Goal: Check status

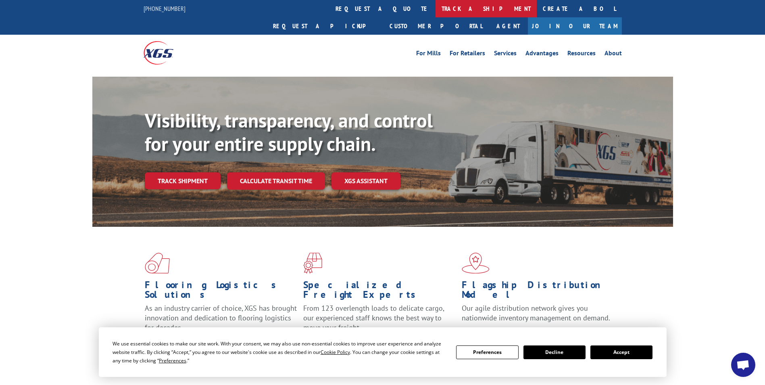
click at [436, 6] on link "track a shipment" at bounding box center [486, 8] width 101 height 17
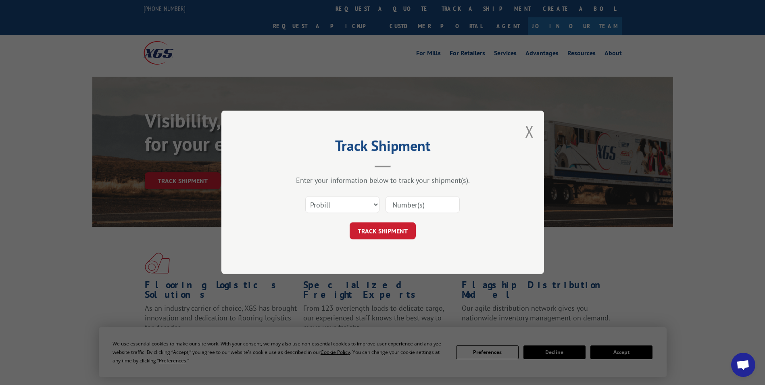
paste input "12125234900"
type input "12125234900"
click at [380, 228] on button "TRACK SHIPMENT" at bounding box center [383, 231] width 66 height 17
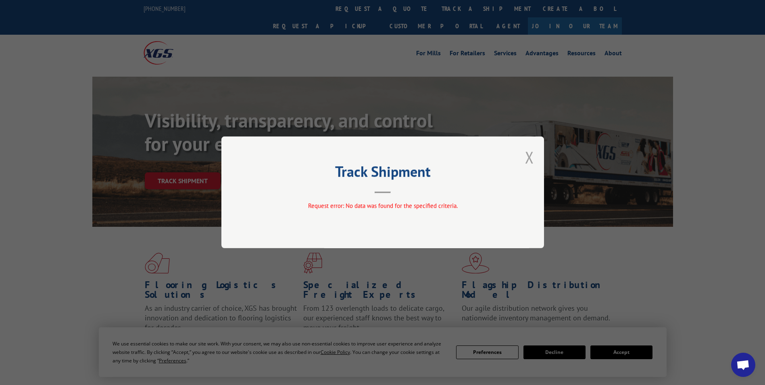
click at [529, 156] on button "Close modal" at bounding box center [529, 156] width 9 height 21
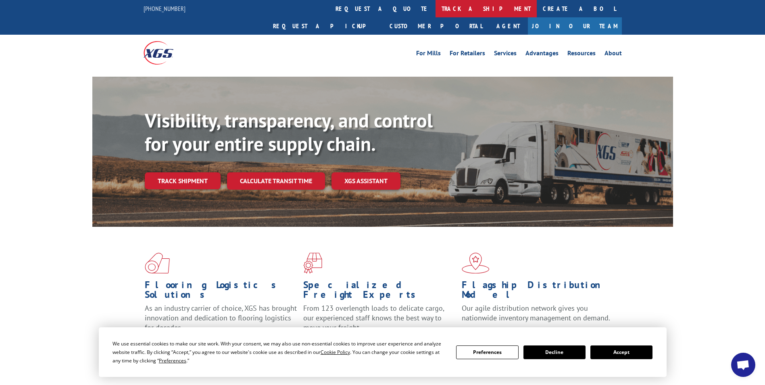
drag, startPoint x: 365, startPoint y: 11, endPoint x: 369, endPoint y: 37, distance: 25.7
click at [436, 12] on link "track a shipment" at bounding box center [486, 8] width 101 height 17
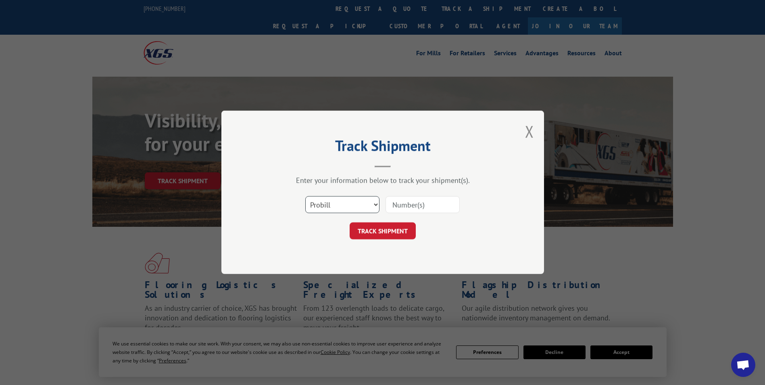
click at [372, 205] on select "Select category... Probill BOL PO" at bounding box center [342, 204] width 74 height 17
select select "bol"
click at [305, 196] on select "Select category... Probill BOL PO" at bounding box center [342, 204] width 74 height 17
click at [400, 212] on input at bounding box center [423, 204] width 74 height 17
paste input "213254-027"
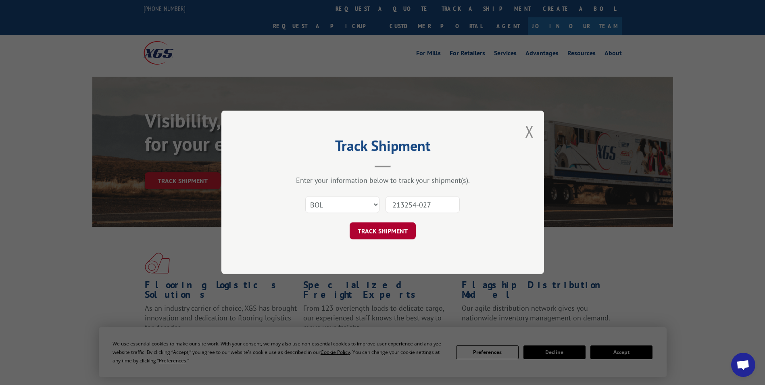
type input "213254-027"
click at [364, 230] on button "TRACK SHIPMENT" at bounding box center [383, 231] width 66 height 17
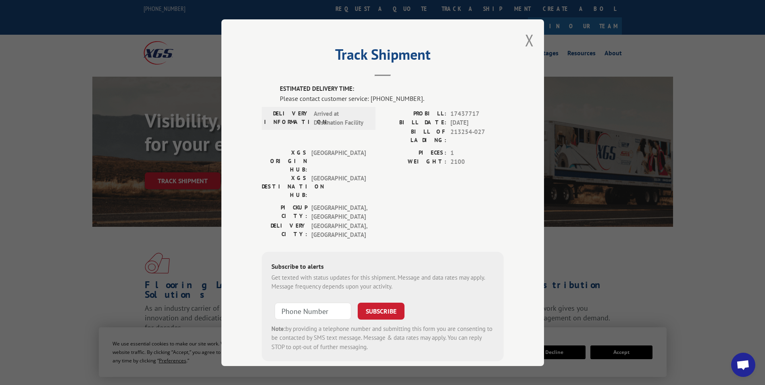
drag, startPoint x: 528, startPoint y: 36, endPoint x: 458, endPoint y: 27, distance: 70.8
click at [526, 36] on button "Close modal" at bounding box center [529, 39] width 9 height 21
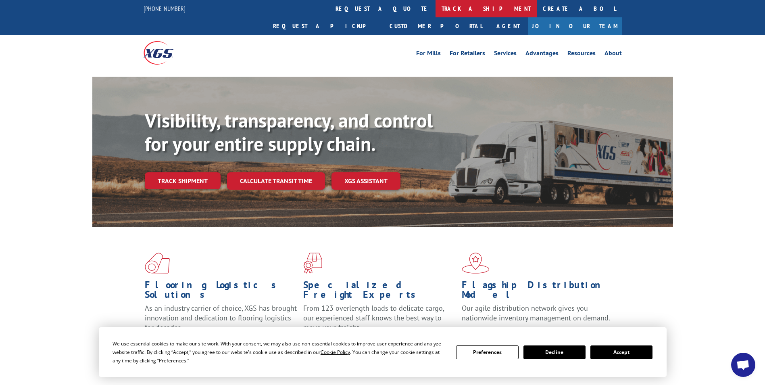
click at [436, 5] on link "track a shipment" at bounding box center [486, 8] width 101 height 17
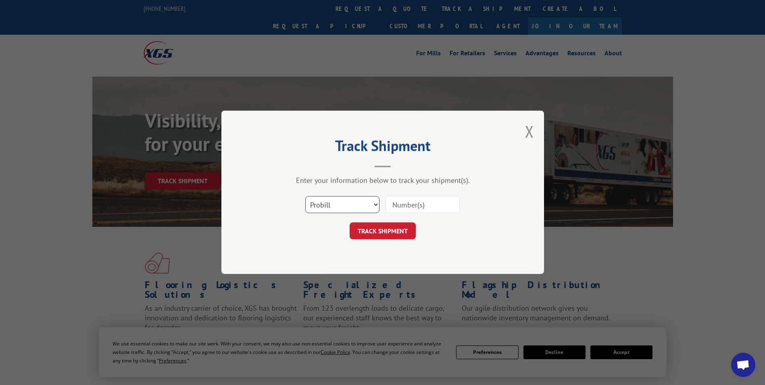
click at [374, 206] on select "Select category... Probill BOL PO" at bounding box center [342, 204] width 74 height 17
select select "bol"
click at [305, 196] on select "Select category... Probill BOL PO" at bounding box center [342, 204] width 74 height 17
click at [423, 192] on div "Select category... Probill BOL PO" at bounding box center [383, 205] width 242 height 27
click at [411, 205] on input at bounding box center [423, 204] width 74 height 17
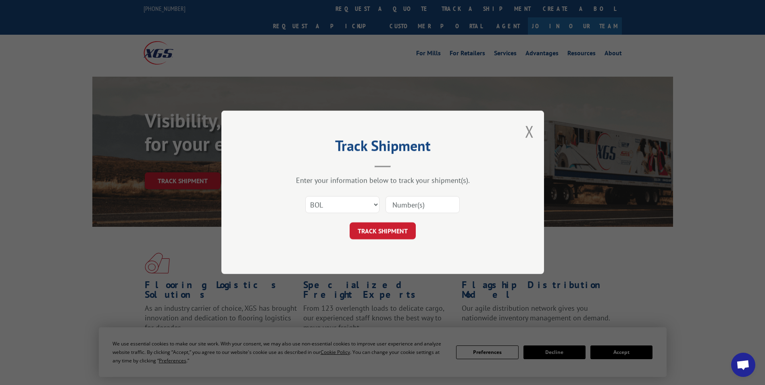
paste input "1609352"
type input "1609352"
click button "TRACK SHIPMENT" at bounding box center [383, 231] width 66 height 17
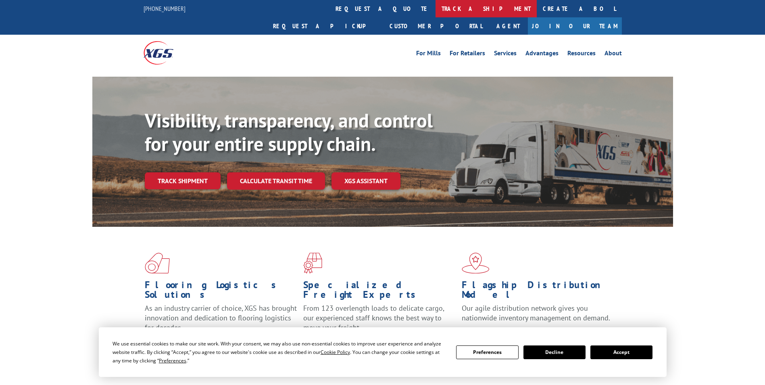
click at [436, 16] on link "track a shipment" at bounding box center [486, 8] width 101 height 17
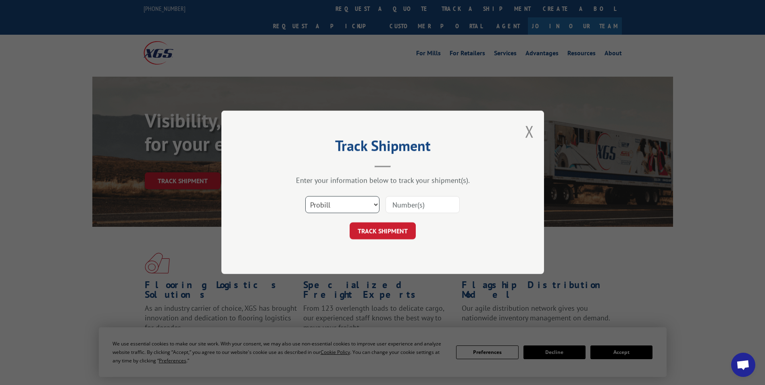
drag, startPoint x: 352, startPoint y: 200, endPoint x: 347, endPoint y: 209, distance: 10.7
click at [352, 200] on select "Select category... Probill BOL PO" at bounding box center [342, 204] width 74 height 17
select select "bol"
click at [305, 196] on select "Select category... Probill BOL PO" at bounding box center [342, 204] width 74 height 17
click at [433, 201] on input at bounding box center [423, 204] width 74 height 17
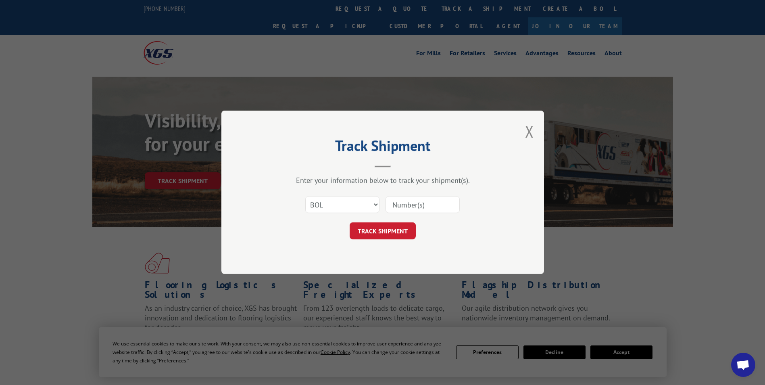
paste input "213254-027"
type input "213254-027"
click button "TRACK SHIPMENT" at bounding box center [383, 231] width 66 height 17
